Goal: Task Accomplishment & Management: Use online tool/utility

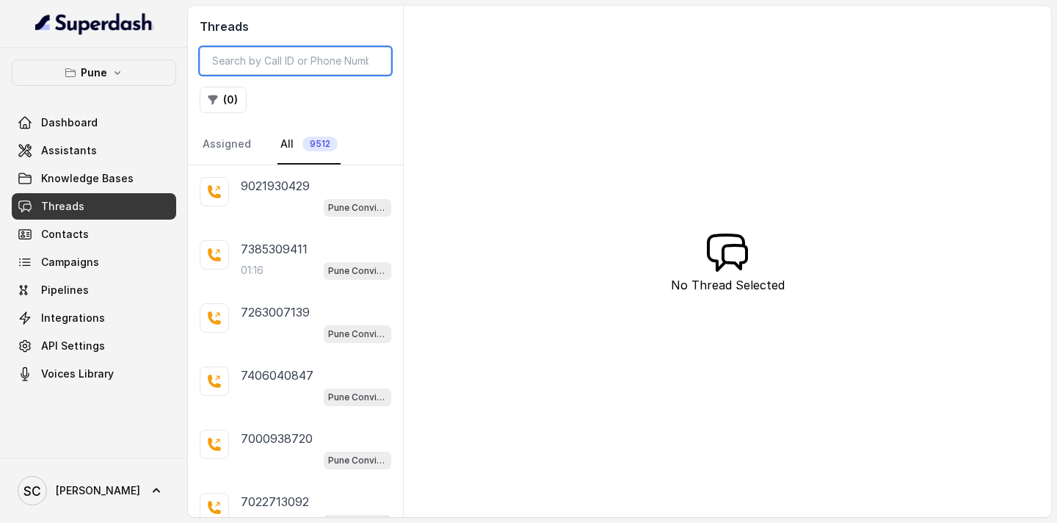
click at [305, 62] on input "search" at bounding box center [296, 61] width 192 height 28
click at [228, 93] on button "( 0 )" at bounding box center [223, 100] width 47 height 26
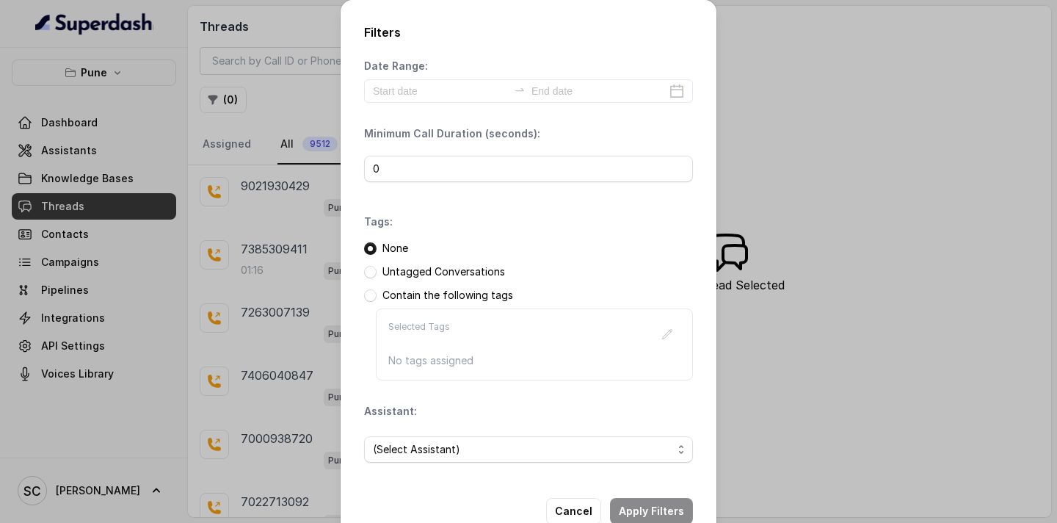
click at [407, 270] on p "Untagged Conversations" at bounding box center [443, 271] width 123 height 15
click at [369, 276] on span at bounding box center [370, 272] width 12 height 12
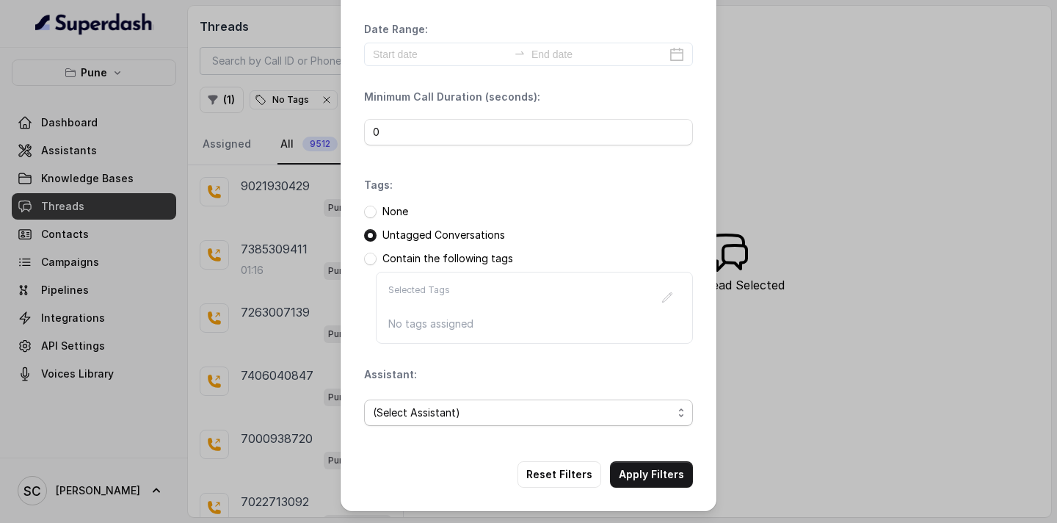
click at [468, 408] on span "(Select Assistant)" at bounding box center [523, 413] width 300 height 18
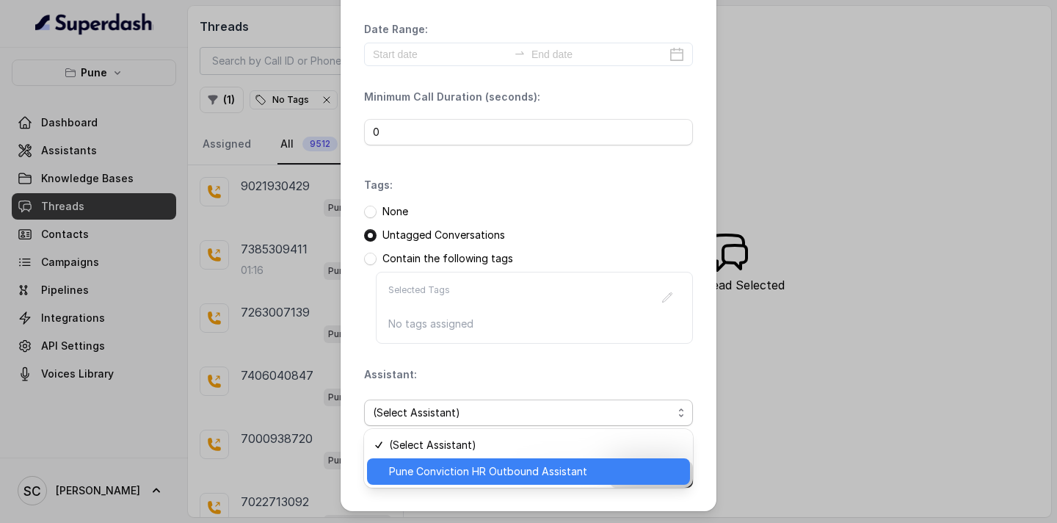
click at [450, 479] on span "Pune Conviction HR Outbound Assistant" at bounding box center [535, 471] width 292 height 18
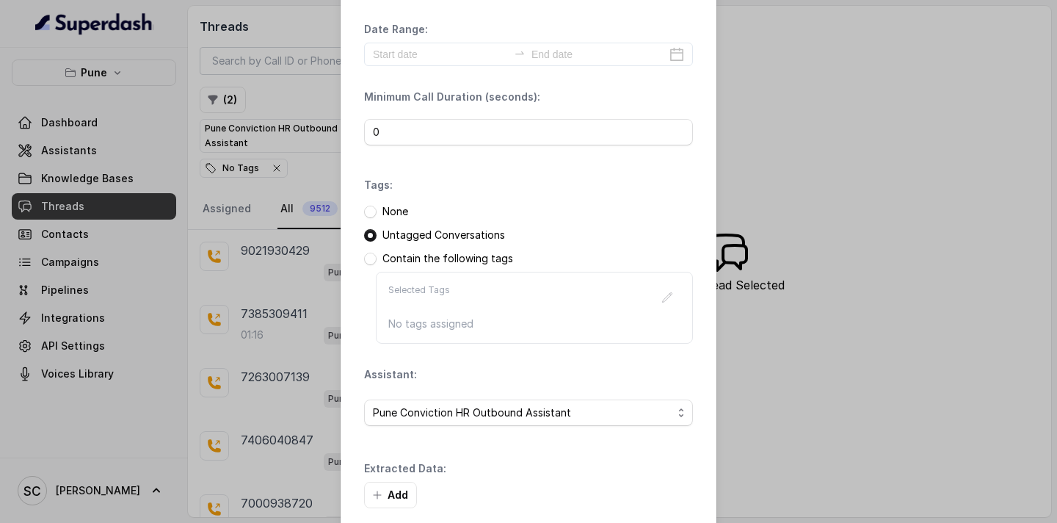
scroll to position [107, 0]
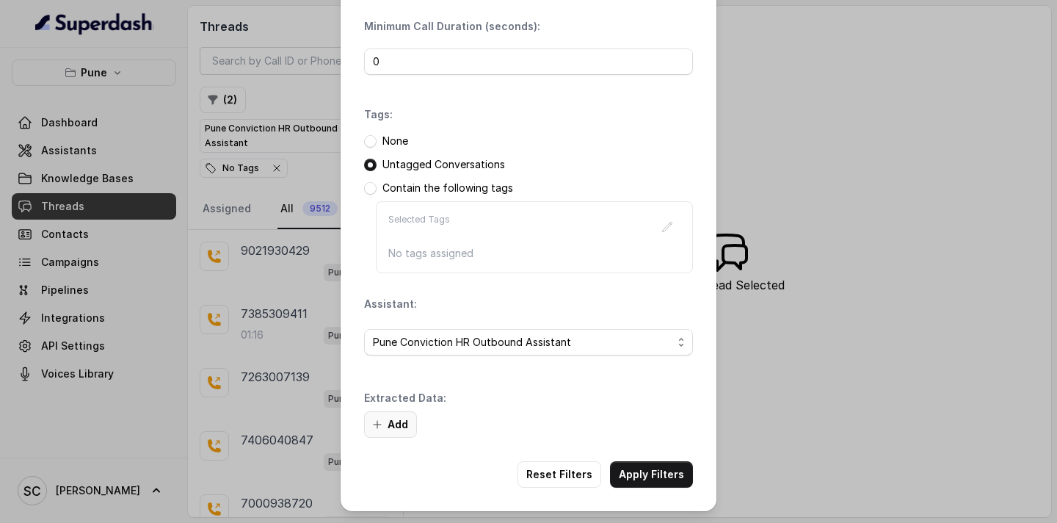
click at [382, 421] on icon "button" at bounding box center [377, 424] width 12 height 12
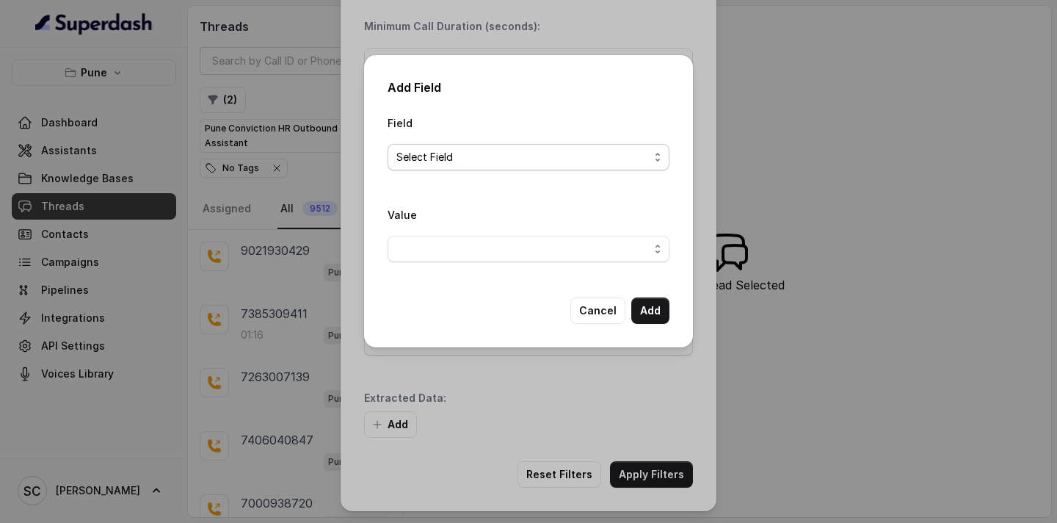
click at [480, 153] on span "Select Field" at bounding box center [522, 157] width 253 height 18
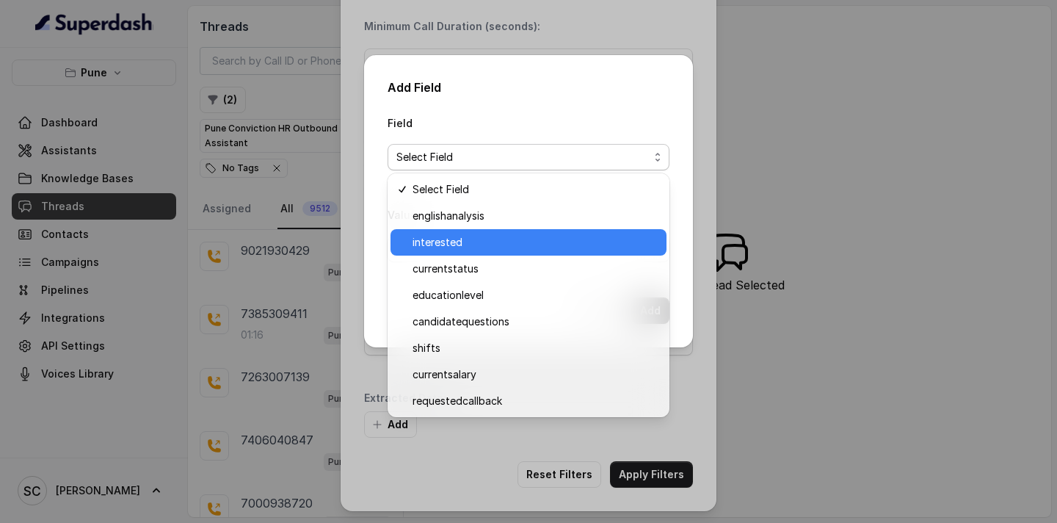
click at [456, 250] on span "interested" at bounding box center [535, 242] width 245 height 18
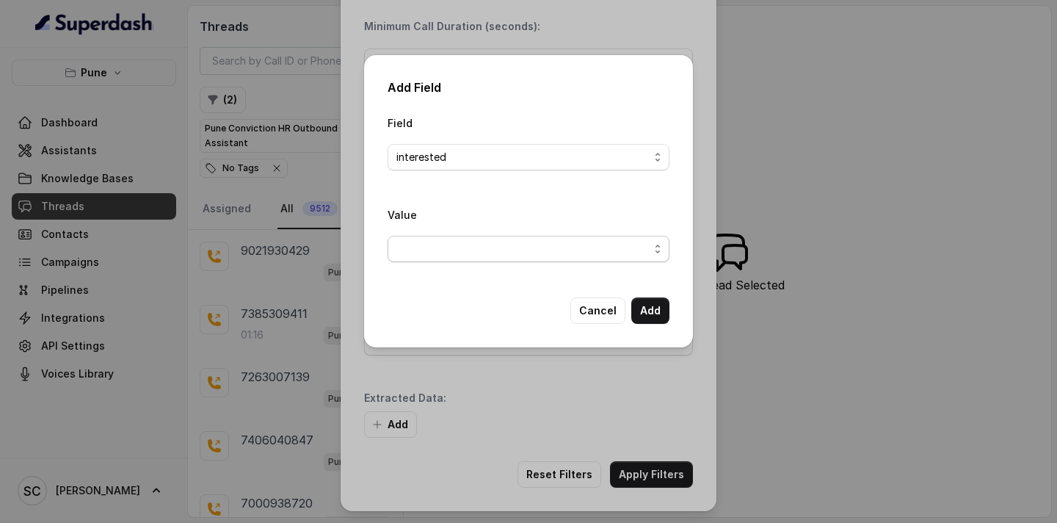
click at [469, 244] on span "button" at bounding box center [529, 249] width 282 height 26
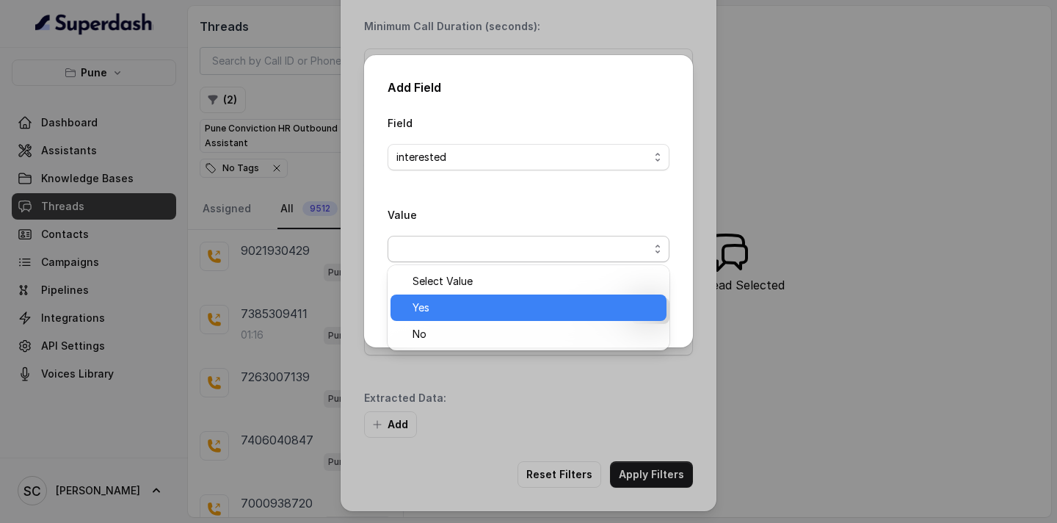
click at [449, 310] on span "Yes" at bounding box center [535, 308] width 245 height 18
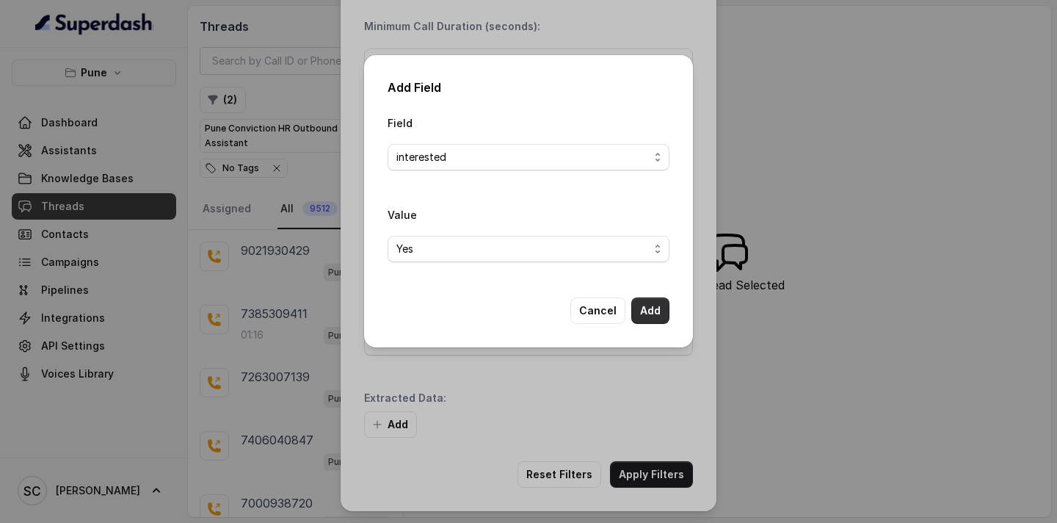
click at [649, 305] on button "Add" at bounding box center [650, 310] width 38 height 26
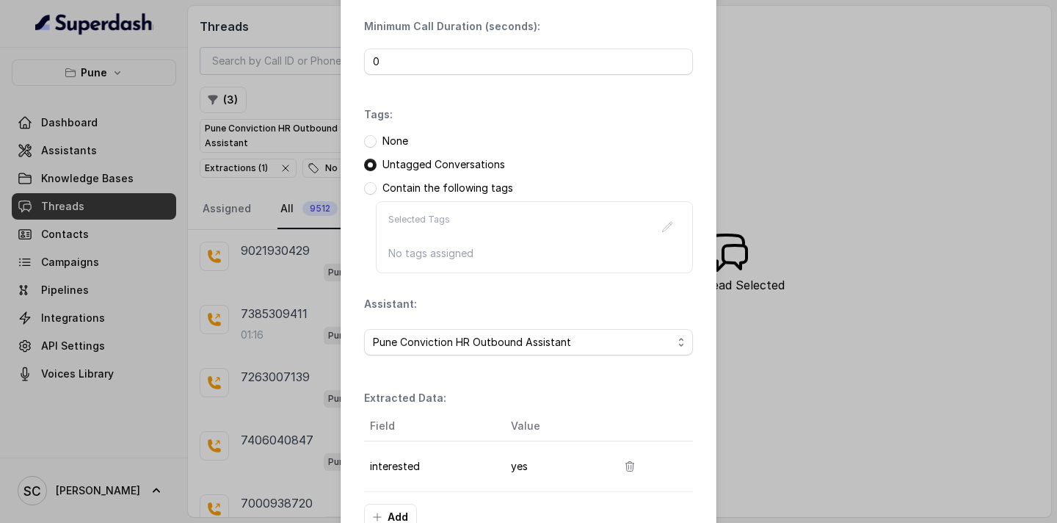
scroll to position [200, 0]
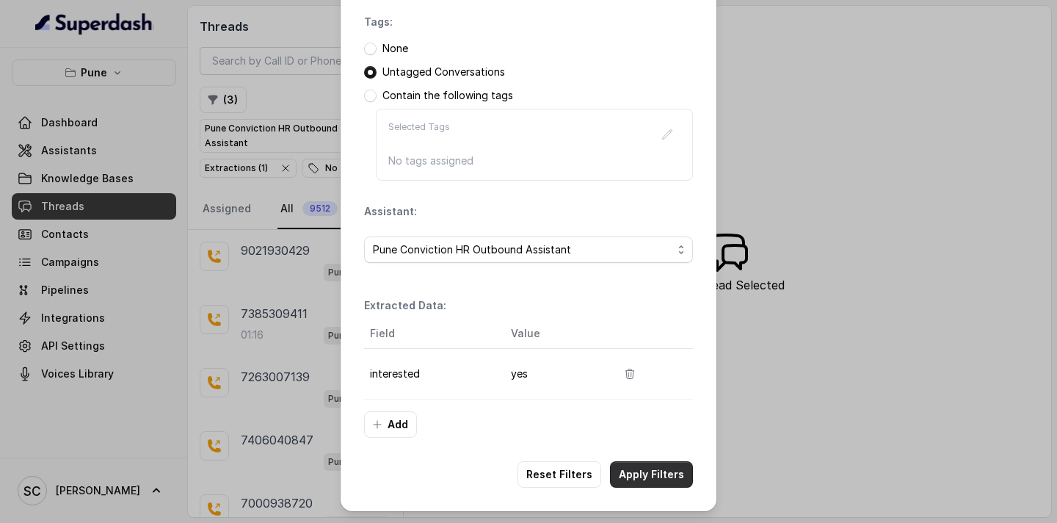
click at [641, 473] on button "Apply Filters" at bounding box center [651, 474] width 83 height 26
